Goal: Transaction & Acquisition: Book appointment/travel/reservation

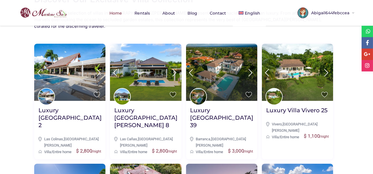
scroll to position [224, 0]
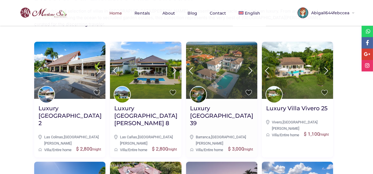
click at [216, 57] on img at bounding box center [221, 70] width 71 height 57
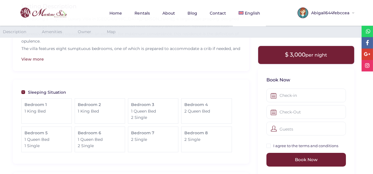
scroll to position [203, 0]
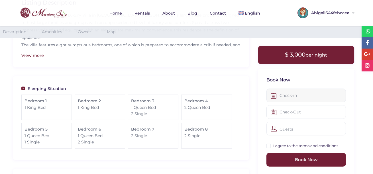
click at [279, 97] on input "text" at bounding box center [307, 95] width 80 height 14
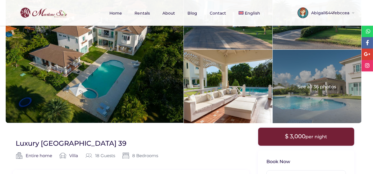
scroll to position [0, 0]
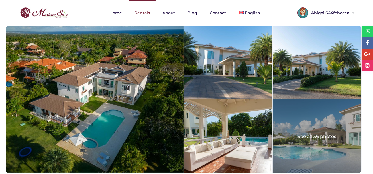
click at [146, 13] on link "Rentals" at bounding box center [142, 13] width 27 height 26
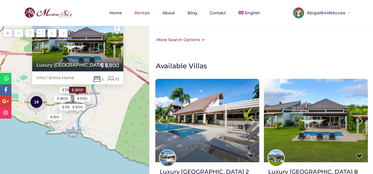
scroll to position [43, 0]
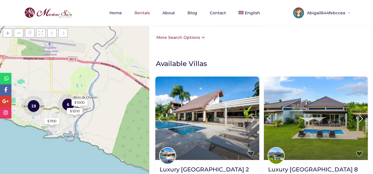
click at [191, 36] on div "More Search Options" at bounding box center [180, 37] width 50 height 6
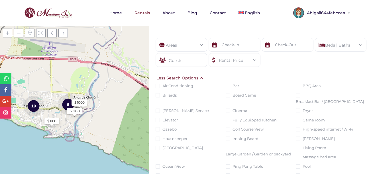
scroll to position [0, 0]
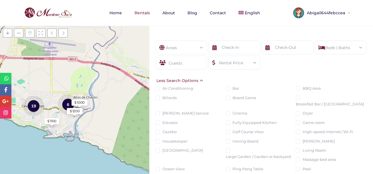
click at [199, 80] on div "Less Search Options" at bounding box center [180, 80] width 50 height 6
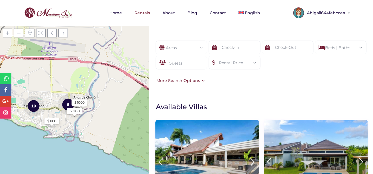
click at [201, 51] on div "Areas All Areas [GEOGRAPHIC_DATA] (27) - [GEOGRAPHIC_DATA] (1) - [GEOGRAPHIC_DA…" at bounding box center [182, 48] width 52 height 14
click at [203, 47] on span at bounding box center [203, 47] width 0 height 0
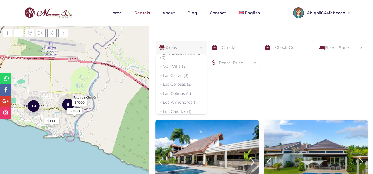
scroll to position [150, 0]
click at [237, 89] on div "Areas All Areas [GEOGRAPHIC_DATA] (27) - [GEOGRAPHIC_DATA] (1) - [GEOGRAPHIC_DA…" at bounding box center [261, 62] width 224 height 60
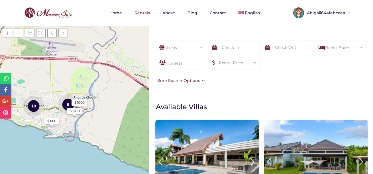
click at [334, 43] on div "Beds | Baths" at bounding box center [341, 46] width 43 height 10
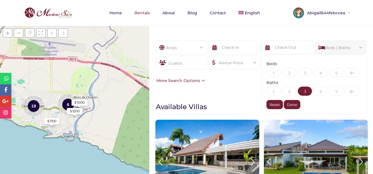
click at [309, 87] on div "3" at bounding box center [305, 90] width 14 height 9
click at [292, 105] on div "Done" at bounding box center [292, 104] width 17 height 9
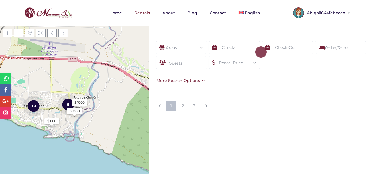
click at [326, 44] on div "0+ bd/3+ ba" at bounding box center [341, 46] width 43 height 10
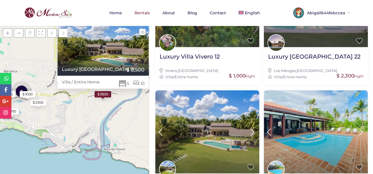
scroll to position [0, 0]
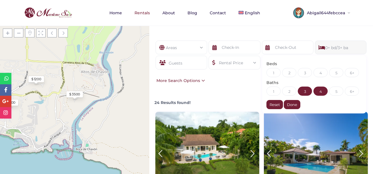
click at [319, 88] on div "4" at bounding box center [321, 90] width 14 height 9
click at [315, 69] on div "1 2 3 4 5 6+" at bounding box center [315, 73] width 96 height 11
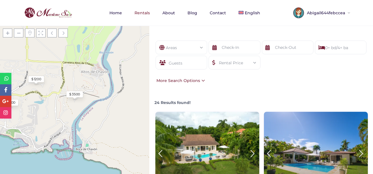
click at [327, 47] on div "0+ bd/4+ ba" at bounding box center [341, 46] width 43 height 10
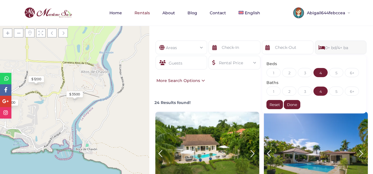
click at [316, 71] on div "4" at bounding box center [321, 72] width 14 height 9
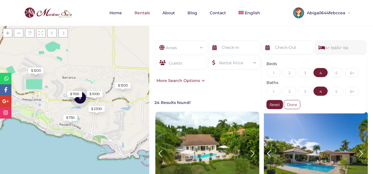
click at [292, 104] on div "Done" at bounding box center [292, 104] width 17 height 9
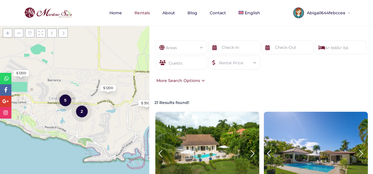
click at [332, 44] on div "4+ bd/4+ ba" at bounding box center [341, 46] width 43 height 10
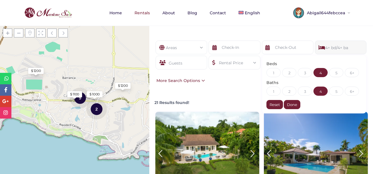
click at [234, 86] on div "Areas All Areas [GEOGRAPHIC_DATA] (27) - [GEOGRAPHIC_DATA] (1) - [GEOGRAPHIC_DA…" at bounding box center [261, 62] width 224 height 60
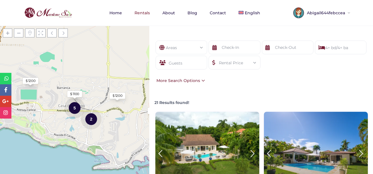
click at [256, 64] on div "Rental Price Price selector $ 0 $ 5,000 Price range: $ 0 to $ 5,000 Reset Done" at bounding box center [235, 63] width 52 height 14
click at [249, 62] on div "Rental Price" at bounding box center [234, 61] width 43 height 10
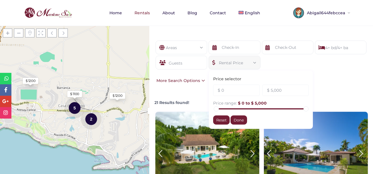
click at [286, 62] on form "Areas All Areas [GEOGRAPHIC_DATA] (27) - [GEOGRAPHIC_DATA] (1) - [GEOGRAPHIC_DA…" at bounding box center [261, 59] width 213 height 37
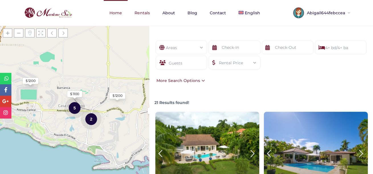
click at [115, 14] on link "Home" at bounding box center [116, 13] width 24 height 26
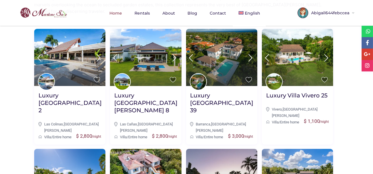
scroll to position [242, 0]
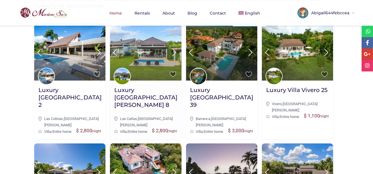
click at [144, 55] on img at bounding box center [145, 51] width 71 height 57
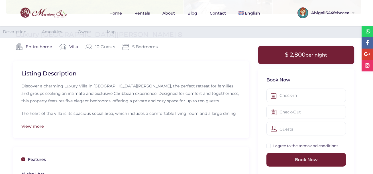
scroll to position [132, 0]
